Goal: Navigation & Orientation: Find specific page/section

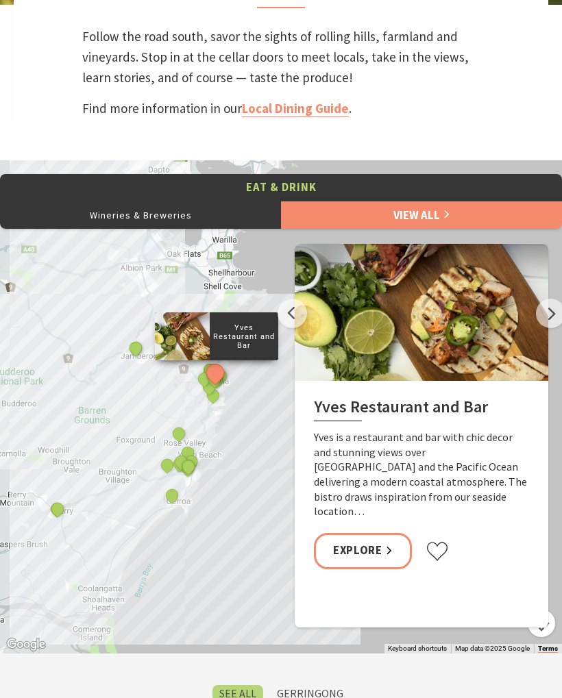
scroll to position [515, 0]
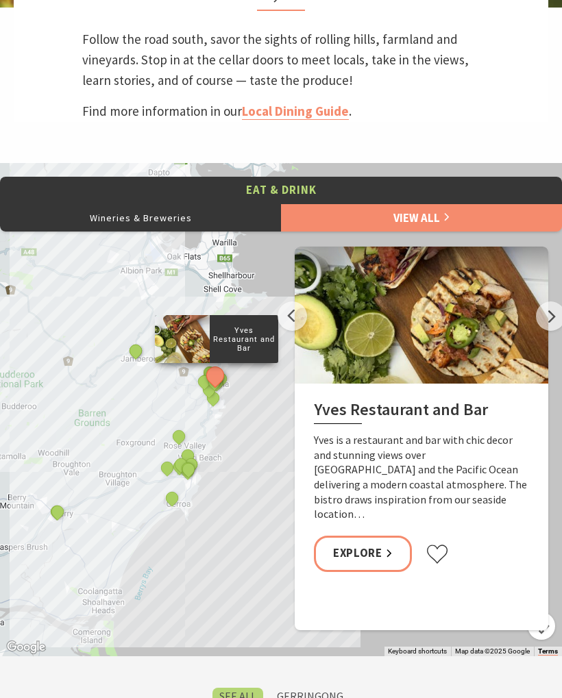
click at [457, 222] on link "View All" at bounding box center [421, 218] width 281 height 27
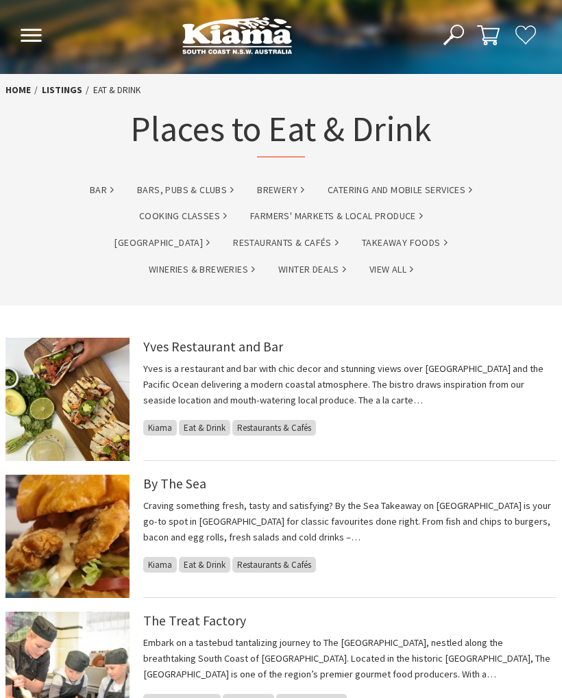
click at [233, 244] on link "Restaurants & Cafés" at bounding box center [286, 243] width 106 height 16
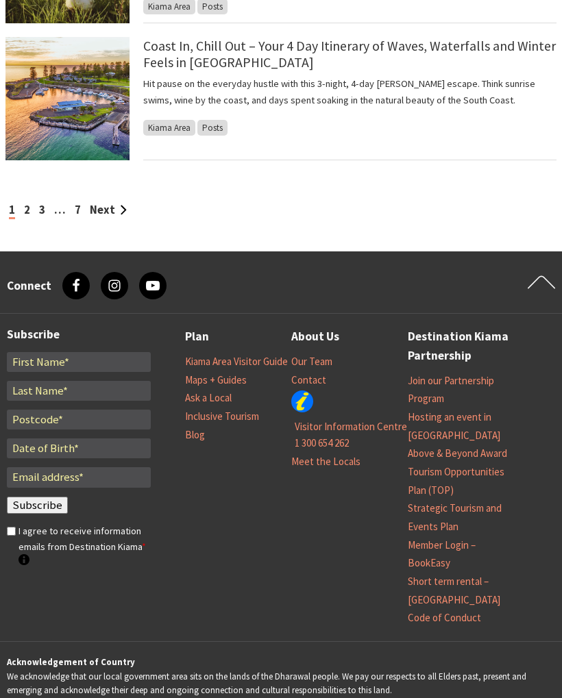
scroll to position [1304, 0]
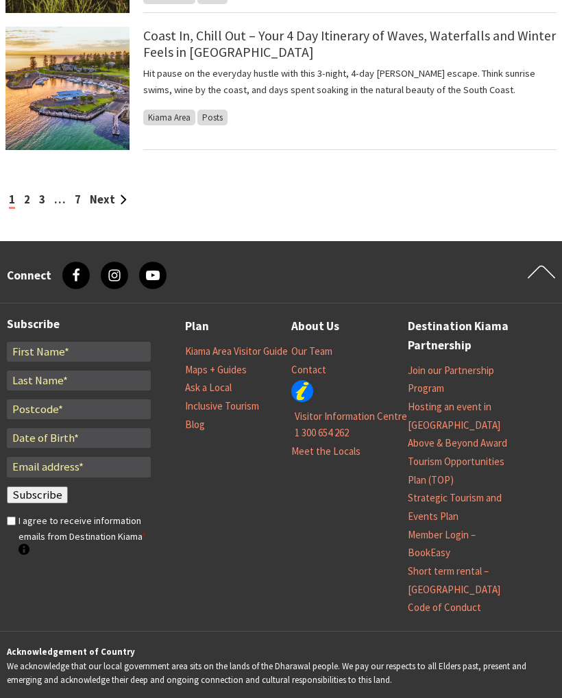
click at [29, 195] on link "2" at bounding box center [27, 200] width 6 height 14
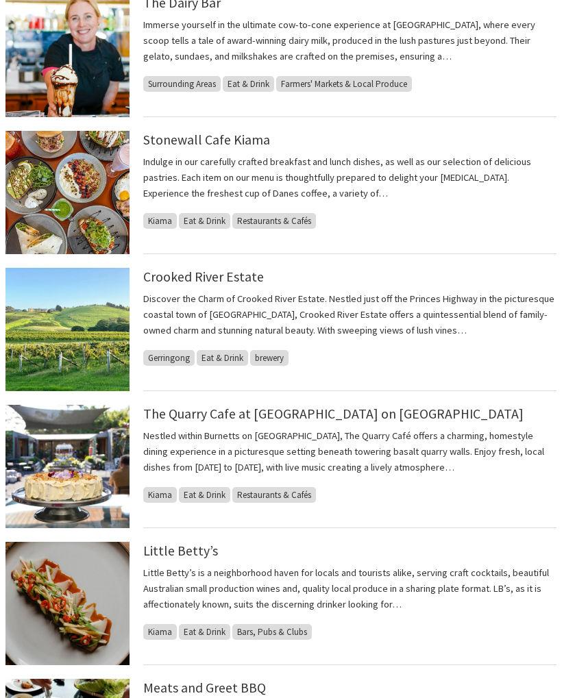
scroll to position [367, 0]
